Goal: Information Seeking & Learning: Learn about a topic

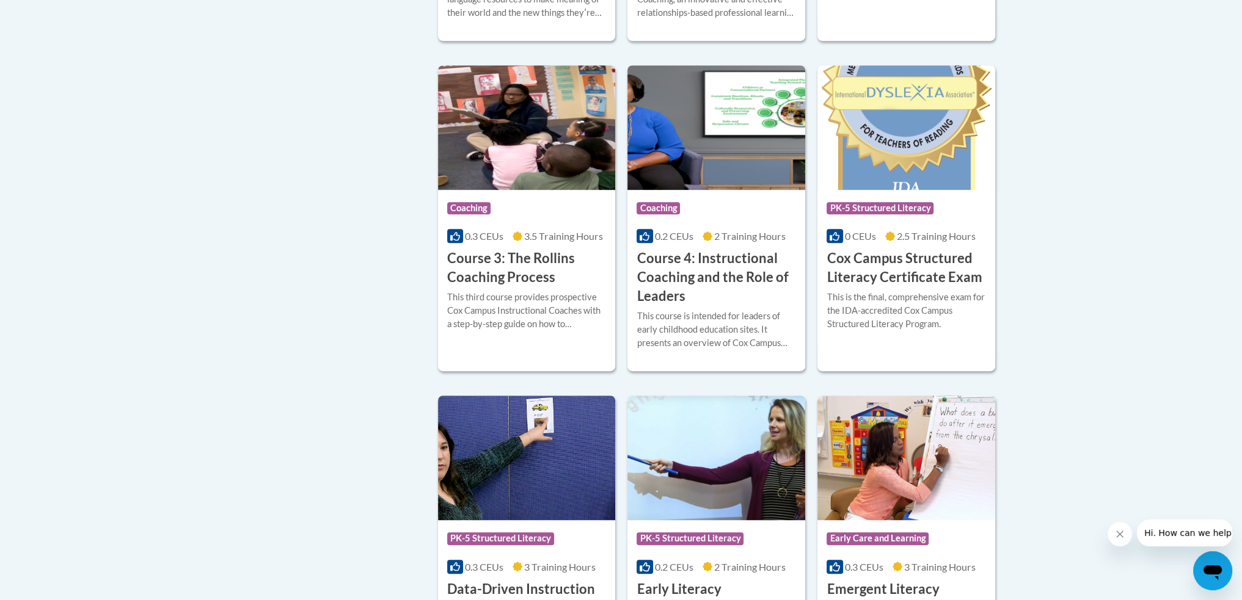
scroll to position [1038, 0]
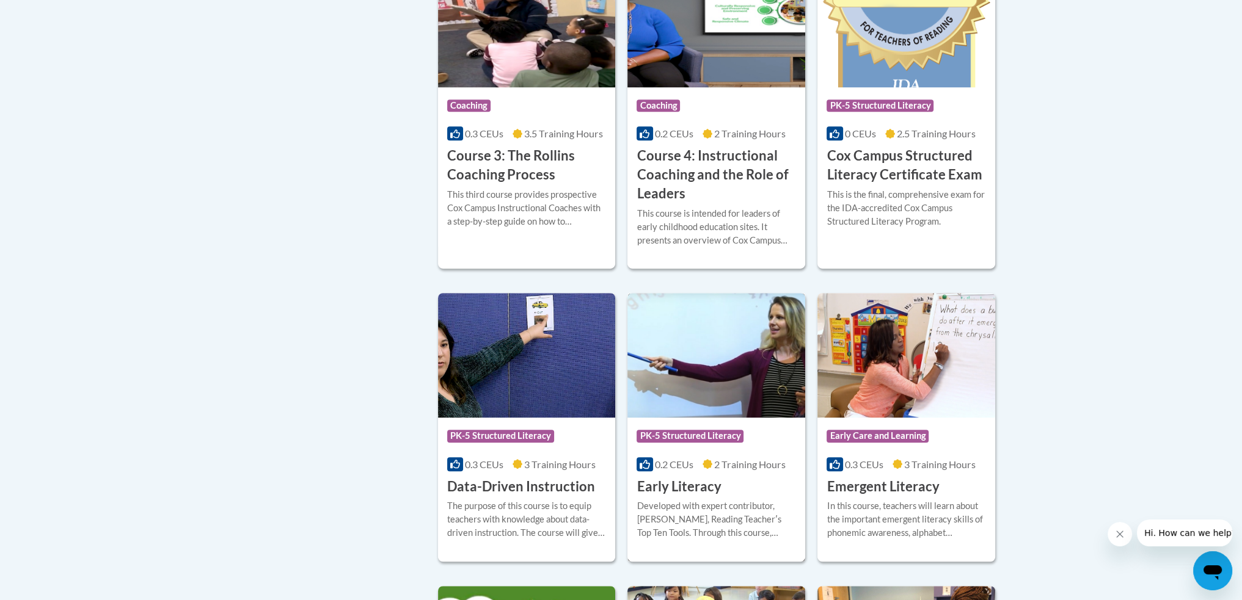
click at [677, 442] on span "PK-5 Structured Literacy" at bounding box center [689, 436] width 107 height 12
